Goal: Task Accomplishment & Management: Manage account settings

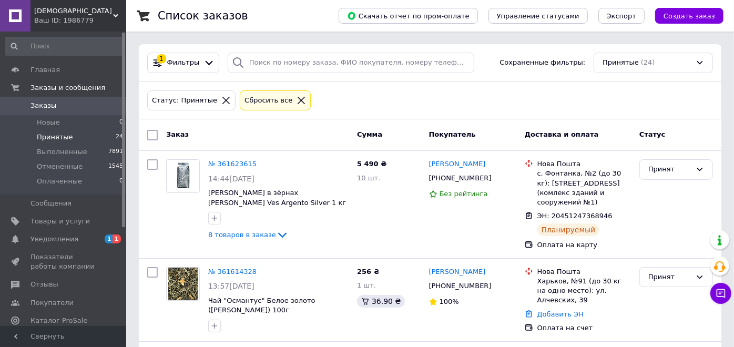
drag, startPoint x: 53, startPoint y: 239, endPoint x: 71, endPoint y: 243, distance: 18.2
click at [54, 239] on span "Уведомления" at bounding box center [54, 238] width 48 height 9
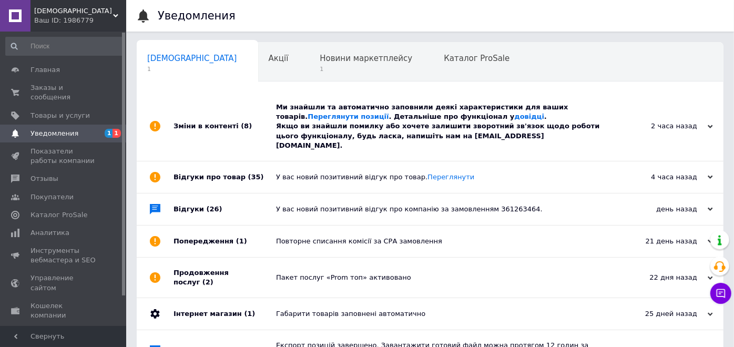
click at [390, 121] on div "Ми знайшли та автоматично заповнили деякі характеристики для ваших товарів. Пер…" at bounding box center [442, 126] width 332 height 48
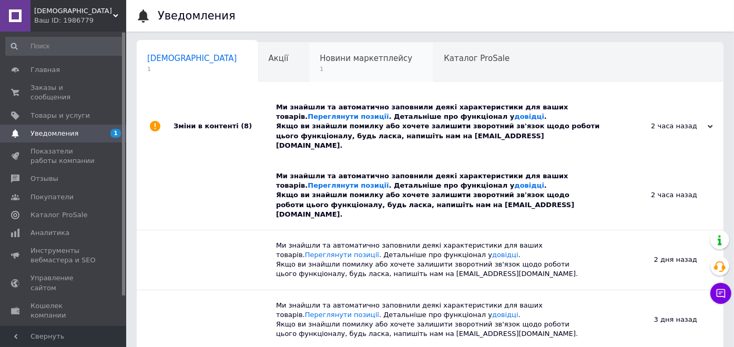
click at [332, 60] on span "Новини маркетплейсу" at bounding box center [365, 58] width 92 height 9
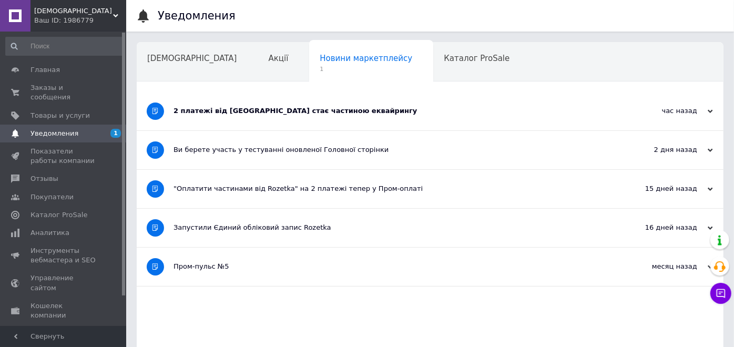
drag, startPoint x: 337, startPoint y: 128, endPoint x: 412, endPoint y: 115, distance: 76.3
click at [340, 127] on div "2 платежі від Rozetka стає частиною еквайрингу" at bounding box center [390, 111] width 434 height 38
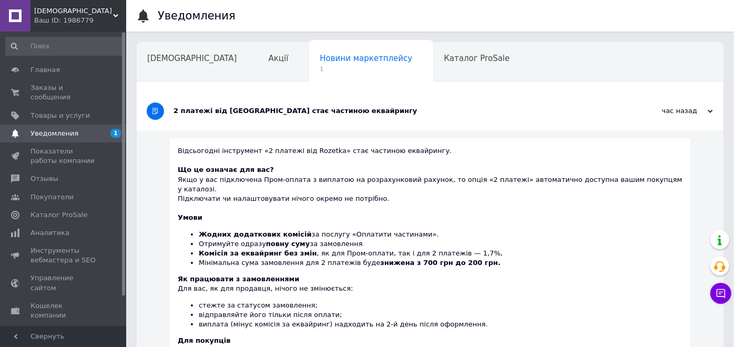
drag, startPoint x: 172, startPoint y: 56, endPoint x: 165, endPoint y: 116, distance: 59.8
click at [167, 110] on div "Сповіщення Акції Новини маркетплейсу 1 Каталог ProSale Навчання та заходи Ok От…" at bounding box center [430, 308] width 586 height 533
click at [258, 66] on div "Акції" at bounding box center [283, 63] width 51 height 40
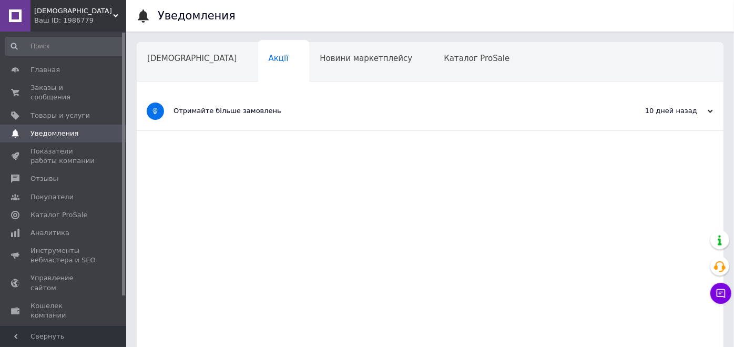
click at [168, 66] on div "Сповіщення" at bounding box center [197, 63] width 121 height 40
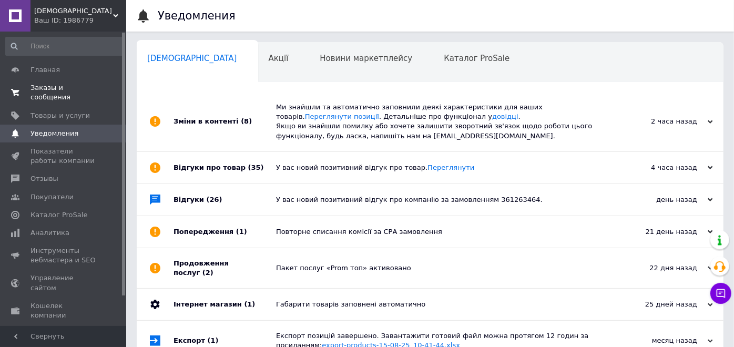
click at [71, 87] on span "Заказы и сообщения" at bounding box center [63, 92] width 67 height 19
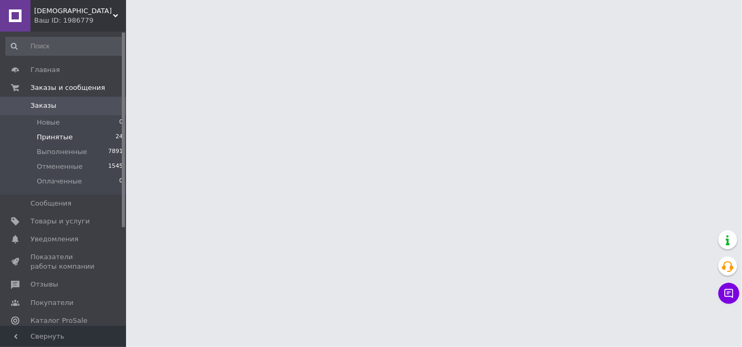
click at [97, 138] on li "Принятые 24" at bounding box center [64, 137] width 129 height 15
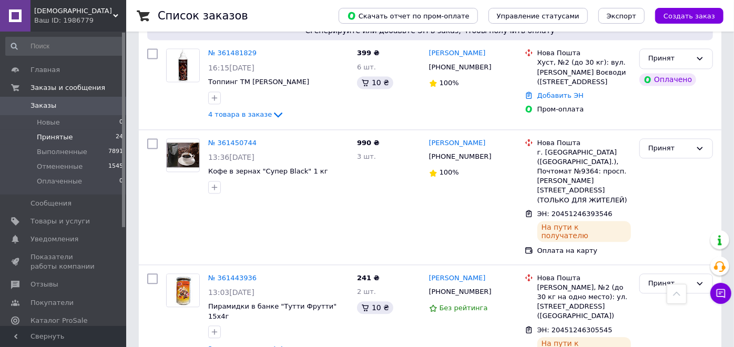
scroll to position [2456, 0]
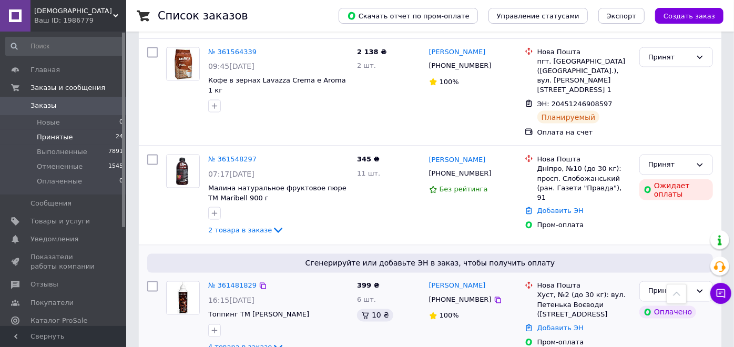
scroll to position [1055, 0]
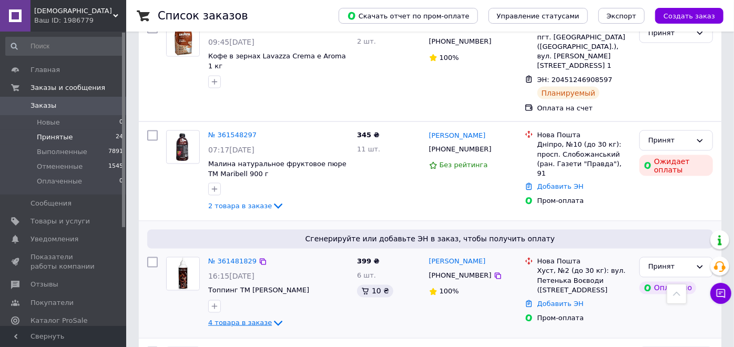
click at [237, 318] on span "4 товара в заказе" at bounding box center [240, 322] width 64 height 8
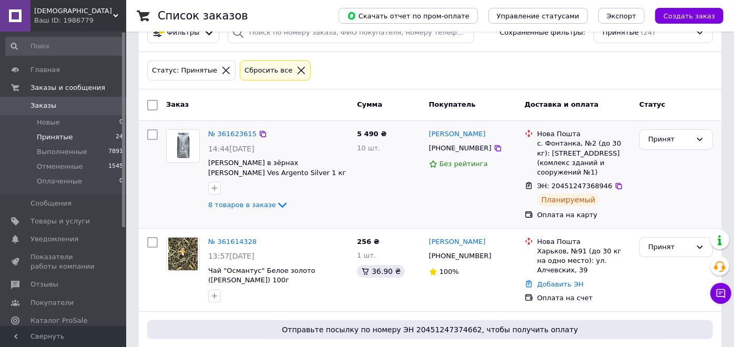
scroll to position [0, 0]
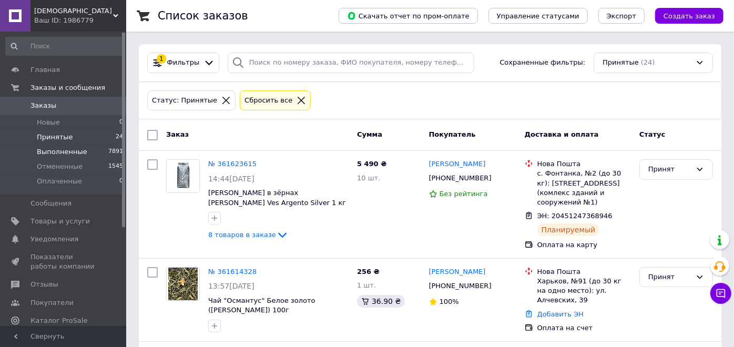
click at [91, 151] on li "Выполненные 7891" at bounding box center [64, 152] width 129 height 15
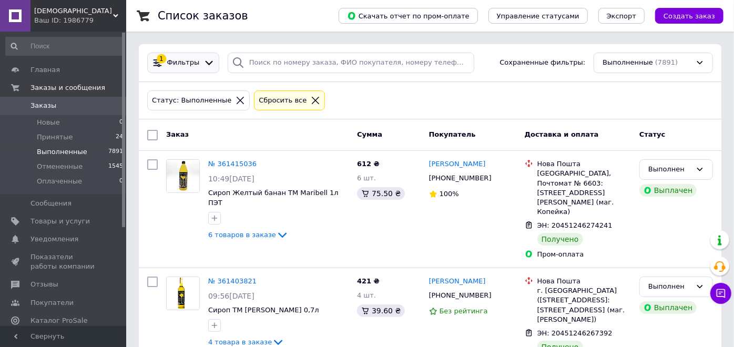
click at [186, 67] on div "1 Фильтры" at bounding box center [183, 62] width 67 height 11
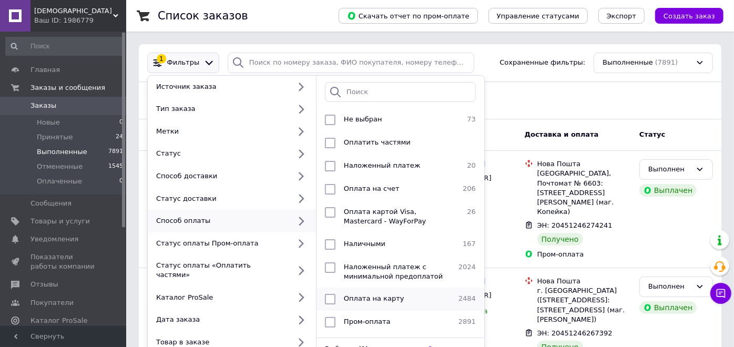
scroll to position [4, 0]
click at [380, 317] on span "Пром-оплата" at bounding box center [367, 321] width 47 height 8
checkbox input "true"
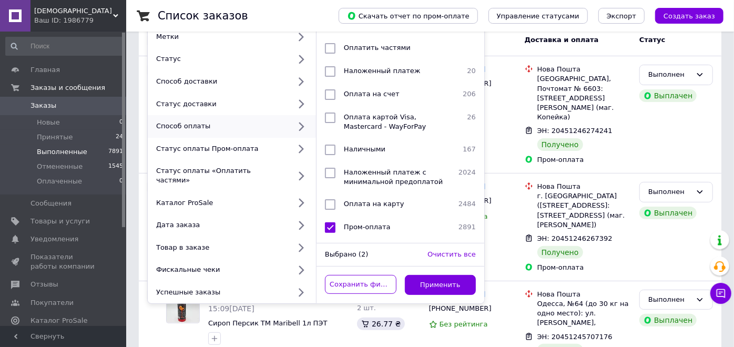
scroll to position [175, 0]
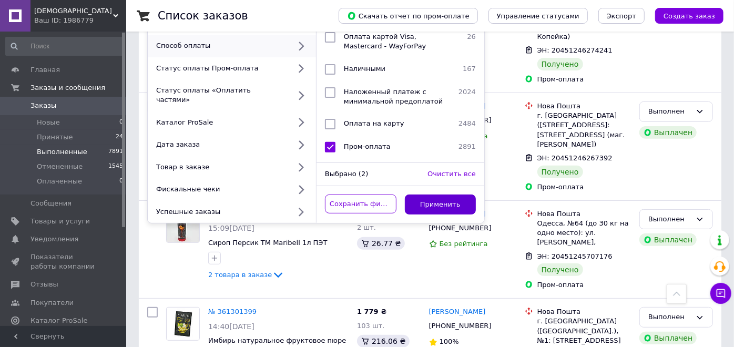
click at [435, 198] on button "Применить" at bounding box center [440, 204] width 71 height 20
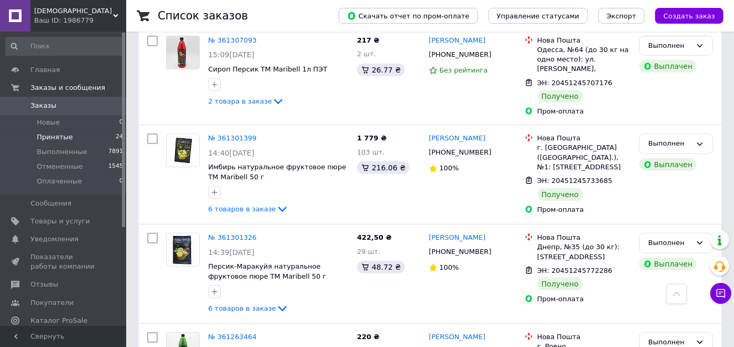
scroll to position [233, 0]
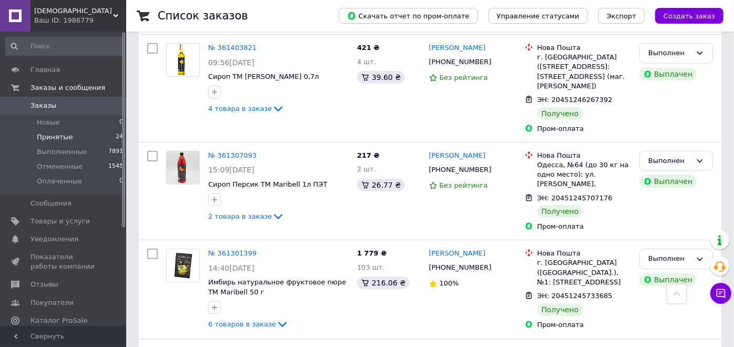
drag, startPoint x: 99, startPoint y: 138, endPoint x: 99, endPoint y: 17, distance: 120.9
click at [99, 137] on li "Принятые 24" at bounding box center [64, 137] width 129 height 15
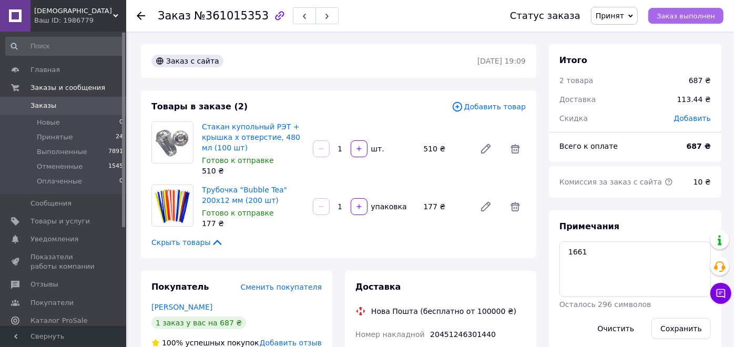
click at [684, 18] on span "Заказ выполнен" at bounding box center [685, 16] width 58 height 8
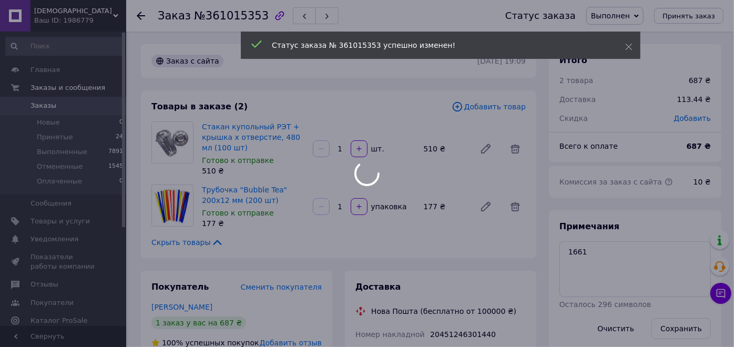
scroll to position [17, 0]
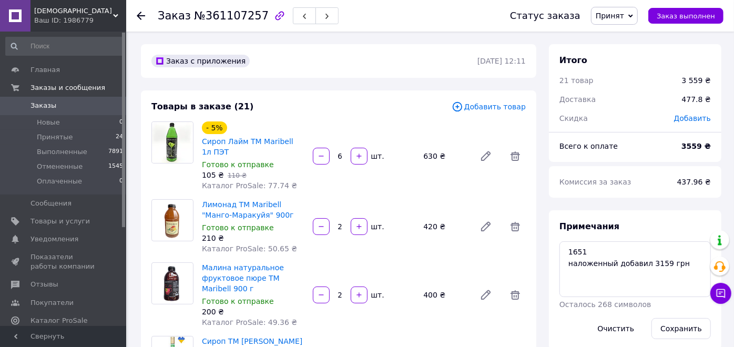
scroll to position [368, 0]
click at [682, 20] on button "Заказ выполнен" at bounding box center [685, 16] width 75 height 16
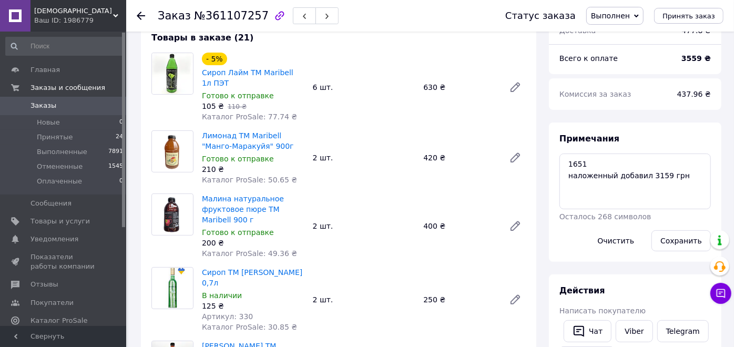
scroll to position [0, 0]
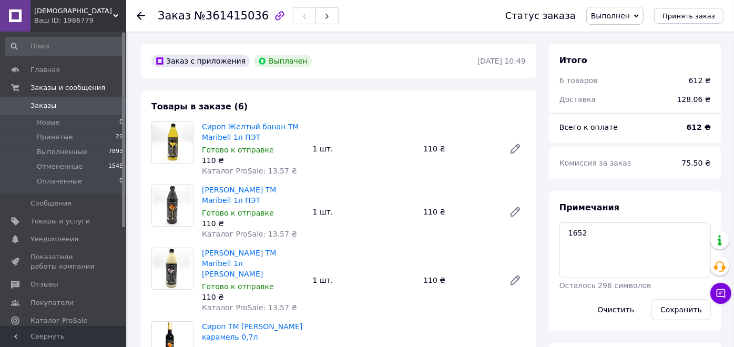
scroll to position [67, 0]
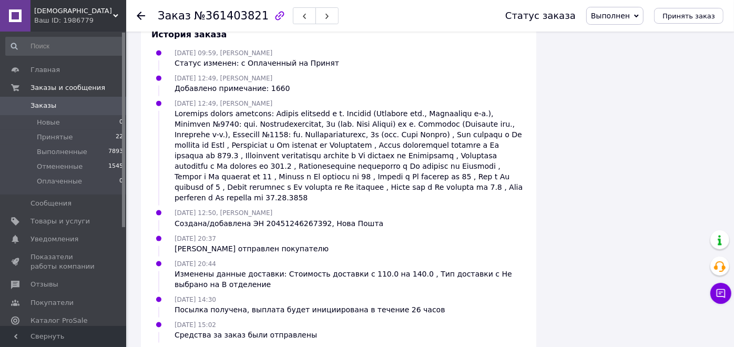
scroll to position [769, 0]
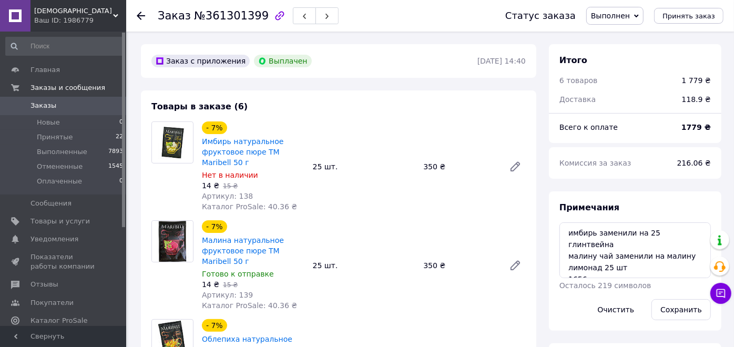
scroll to position [128, 0]
